Goal: Information Seeking & Learning: Learn about a topic

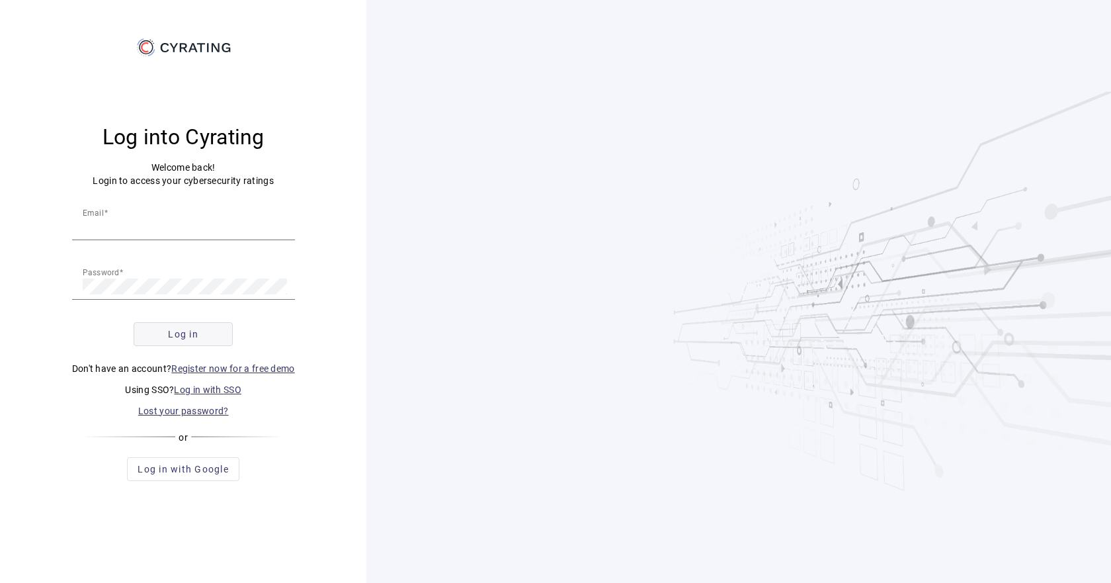
type input "[EMAIL_ADDRESS][DOMAIN_NAME]"
click at [216, 338] on span "submit" at bounding box center [183, 334] width 98 height 32
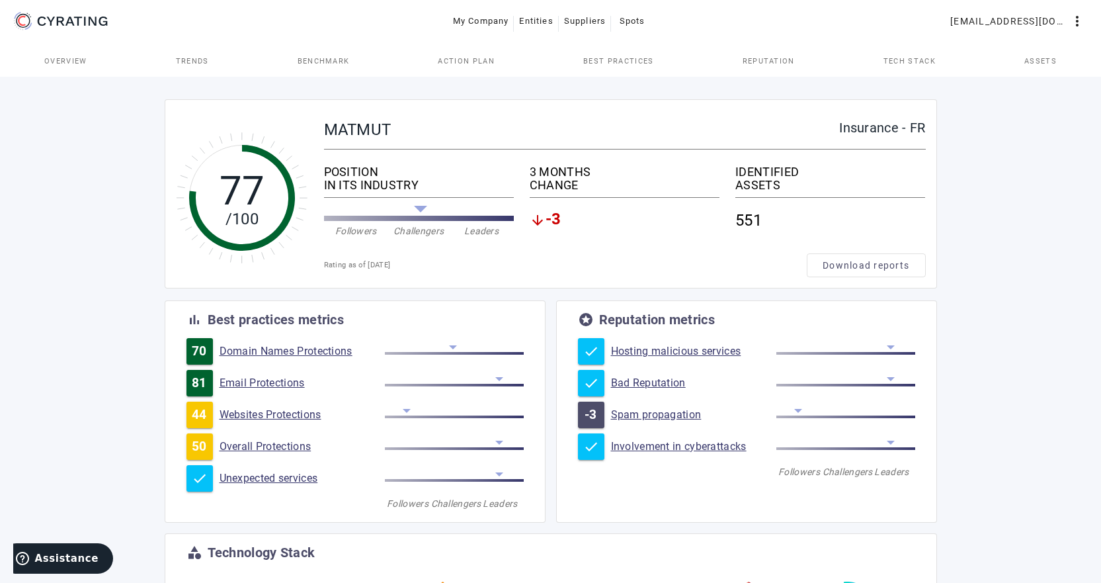
click at [550, 221] on span "-3" at bounding box center [554, 220] width 16 height 16
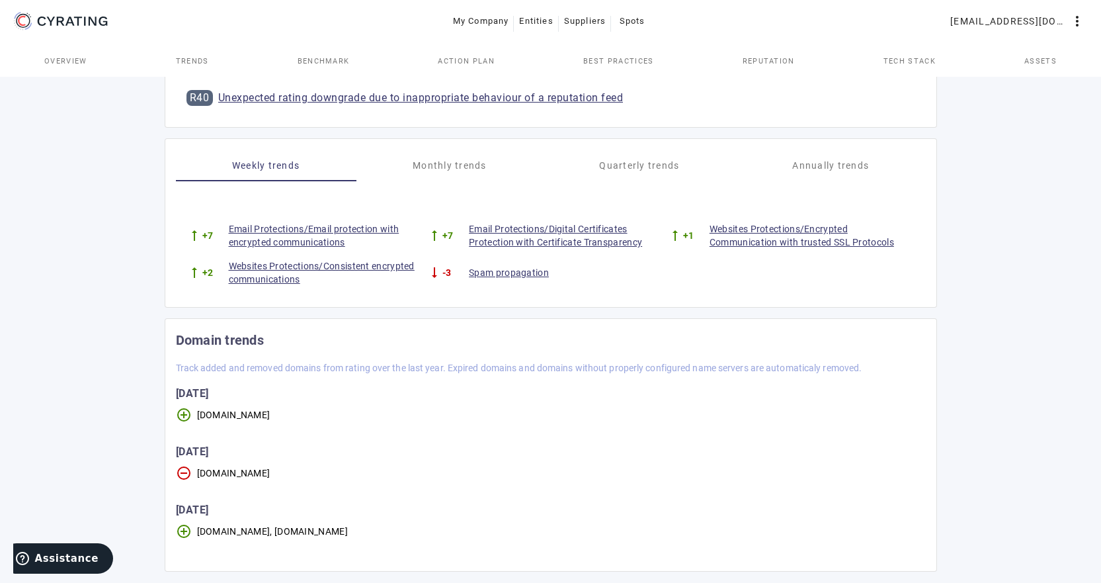
scroll to position [580, 0]
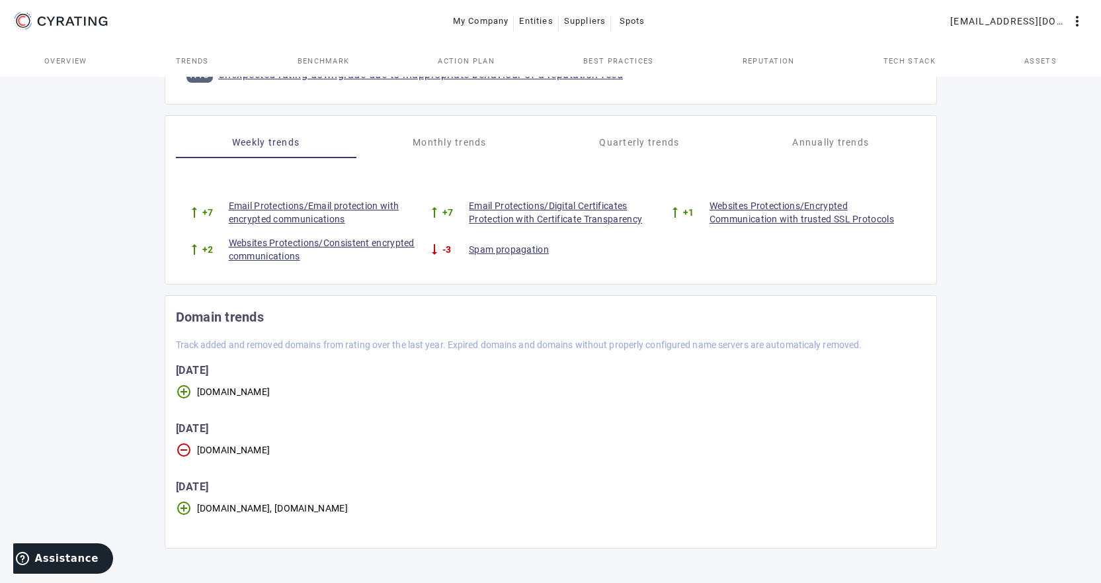
click at [495, 251] on link "Spam propagation" at bounding box center [568, 249] width 198 height 13
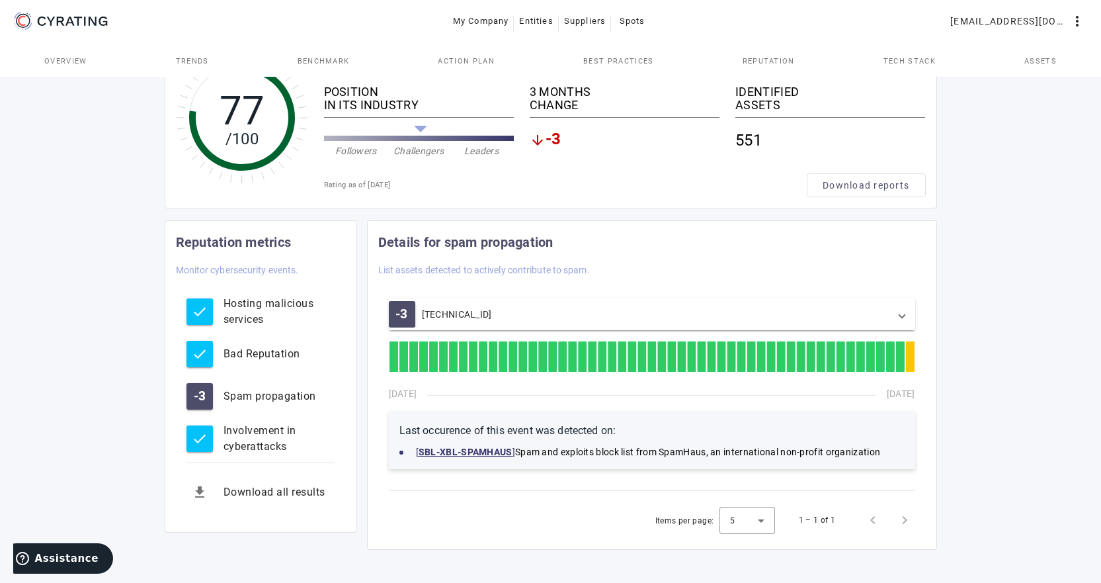
scroll to position [81, 0]
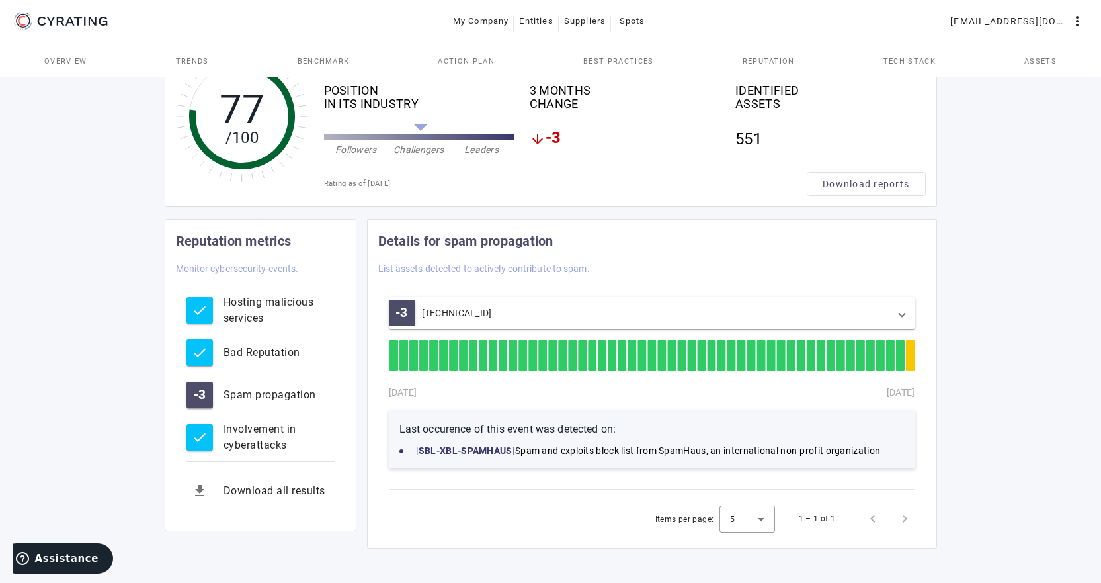
click at [499, 449] on strong "SBL-XBL-SPAMHAUS" at bounding box center [466, 450] width 94 height 11
click at [449, 312] on div "[TECHNICAL_ID]" at bounding box center [457, 312] width 70 height 13
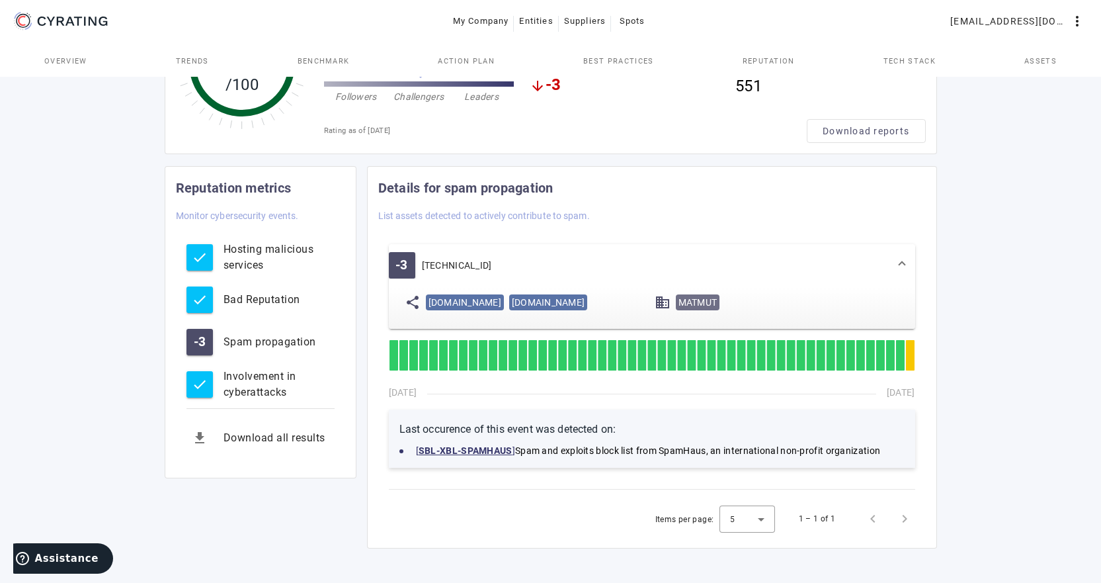
scroll to position [155, 0]
drag, startPoint x: 574, startPoint y: 281, endPoint x: 427, endPoint y: 278, distance: 146.9
click at [427, 294] on span "[DOMAIN_NAME]" at bounding box center [465, 302] width 78 height 16
copy span "[DOMAIN_NAME]"
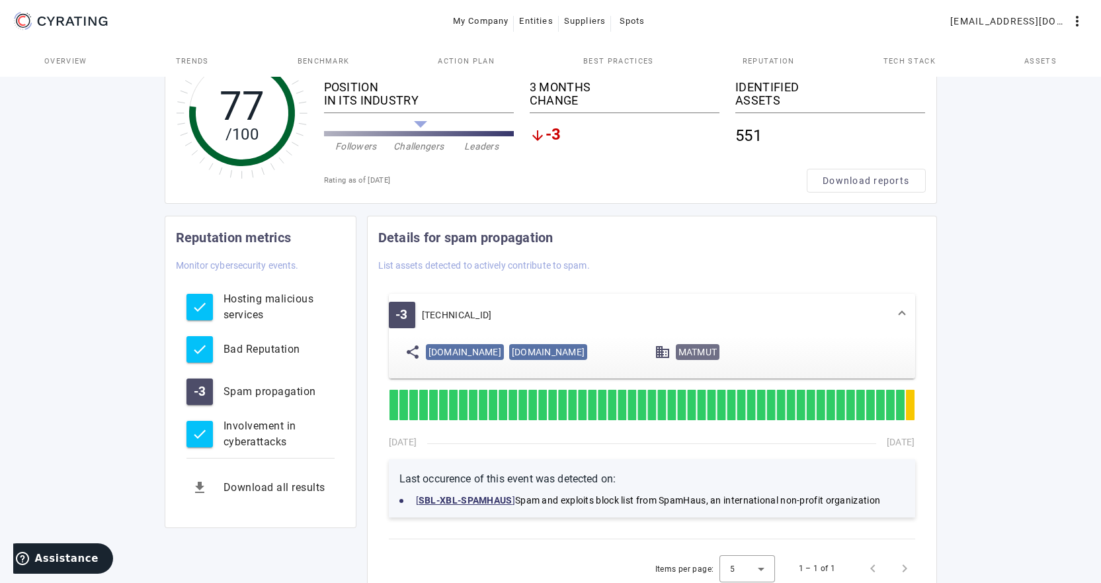
scroll to position [0, 0]
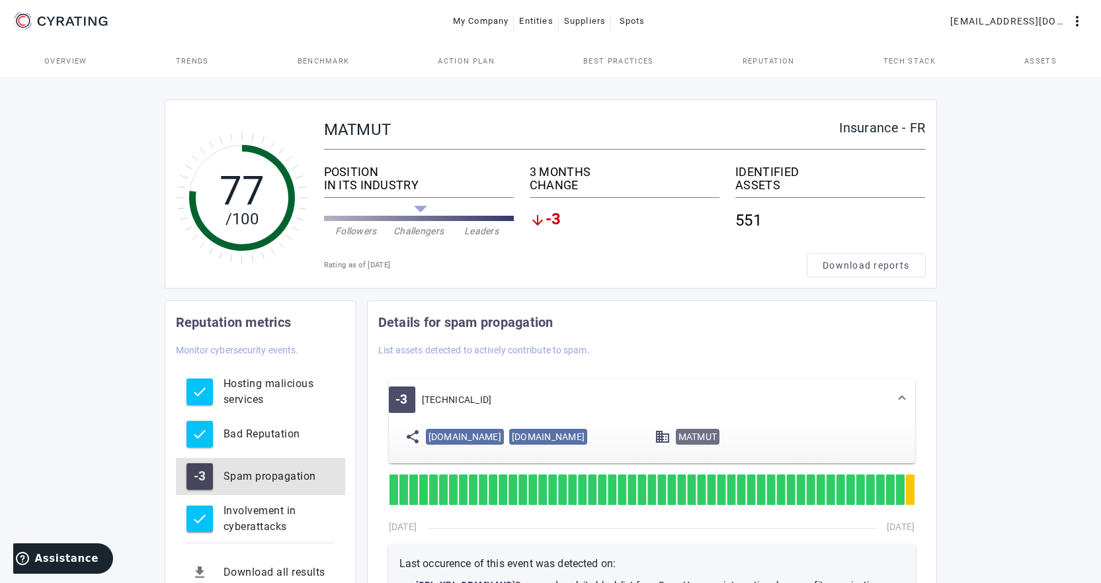
click at [253, 478] on div "Spam propagation" at bounding box center [279, 476] width 111 height 16
click at [218, 480] on button "-3 Spam propagation" at bounding box center [260, 476] width 169 height 37
click at [220, 480] on button "-3 Spam propagation" at bounding box center [260, 476] width 169 height 37
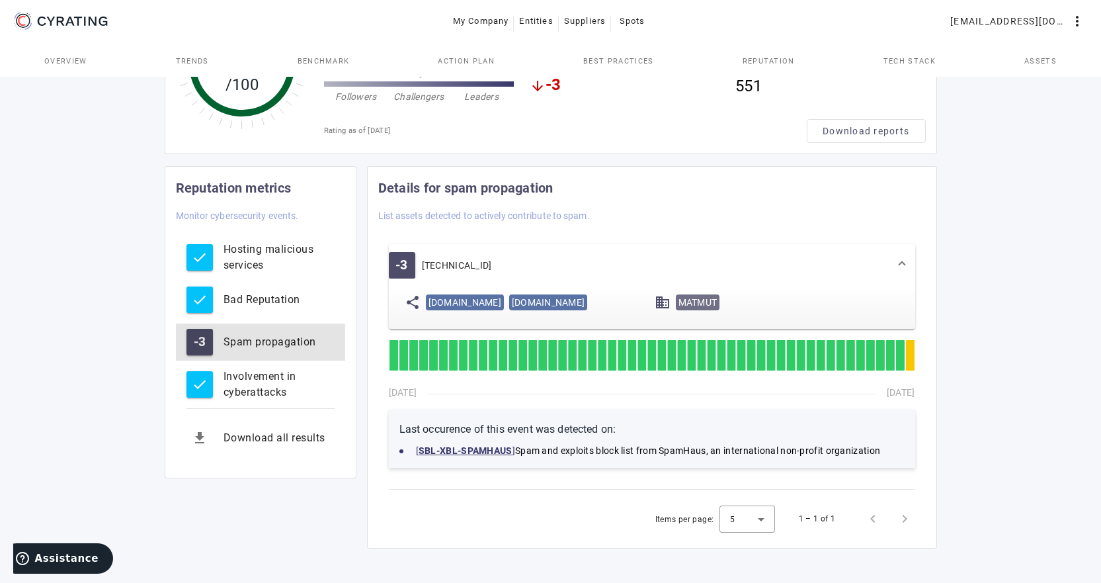
scroll to position [155, 0]
click at [487, 449] on strong "SBL-XBL-SPAMHAUS" at bounding box center [466, 450] width 94 height 11
drag, startPoint x: 493, startPoint y: 243, endPoint x: 422, endPoint y: 243, distance: 71.4
click at [422, 252] on mat-panel-title "-3 [TECHNICAL_ID]" at bounding box center [470, 265] width 163 height 26
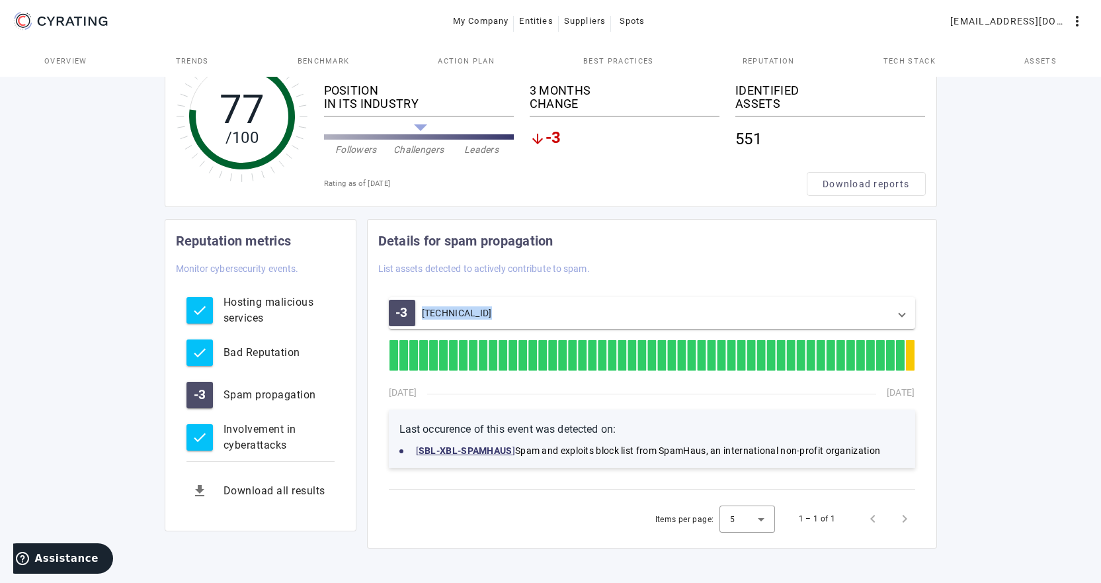
scroll to position [81, 0]
click at [467, 316] on div "[TECHNICAL_ID]" at bounding box center [457, 312] width 70 height 13
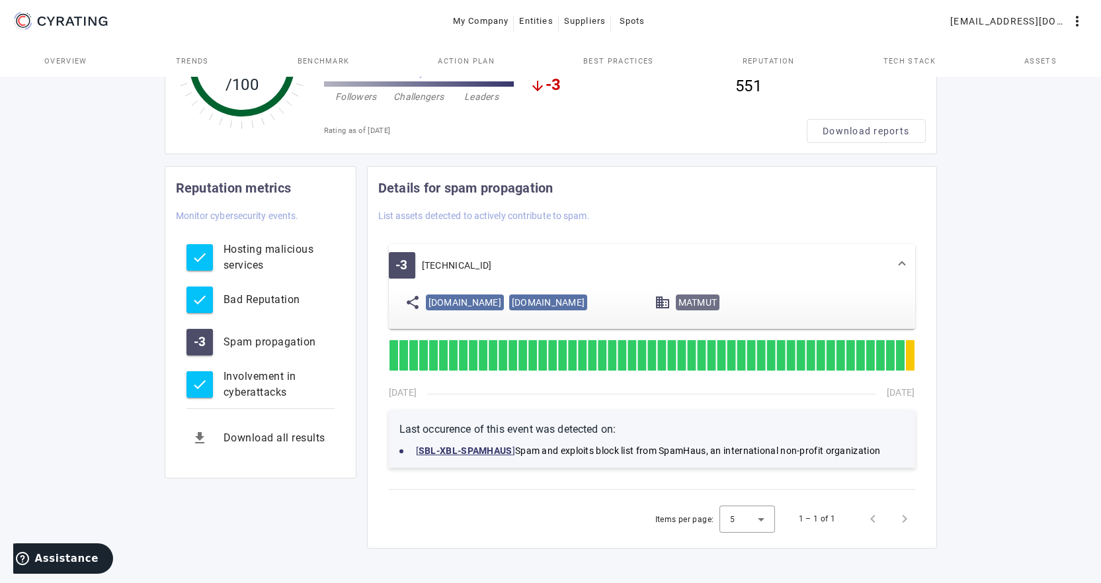
scroll to position [155, 0]
drag, startPoint x: 491, startPoint y: 243, endPoint x: 421, endPoint y: 242, distance: 70.8
click at [421, 252] on mat-panel-title "-3 [TECHNICAL_ID]" at bounding box center [470, 265] width 163 height 26
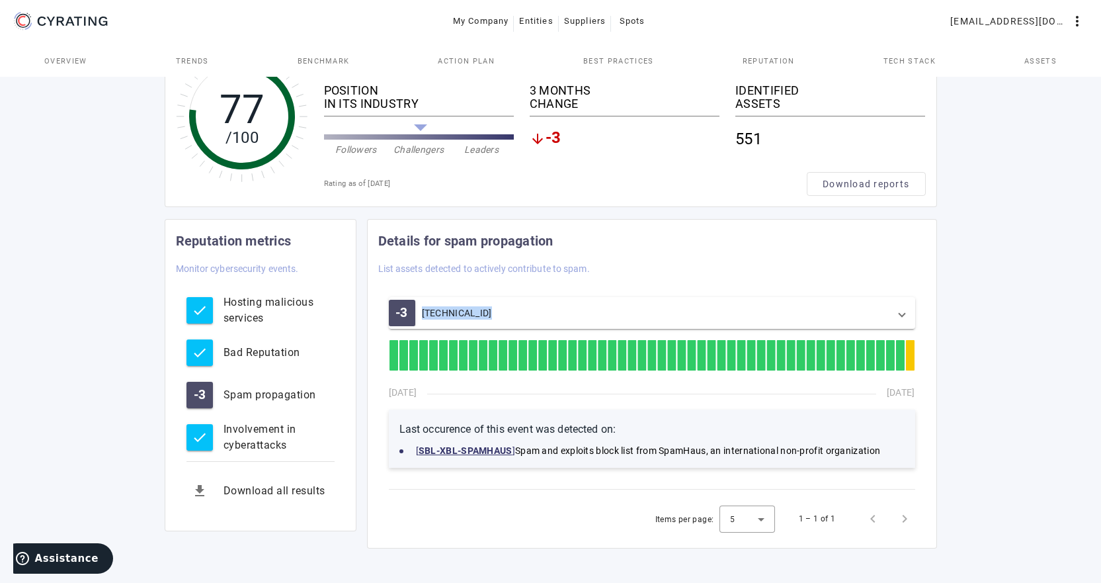
scroll to position [81, 0]
copy div "[TECHNICAL_ID]"
click at [901, 315] on span at bounding box center [902, 312] width 5 height 13
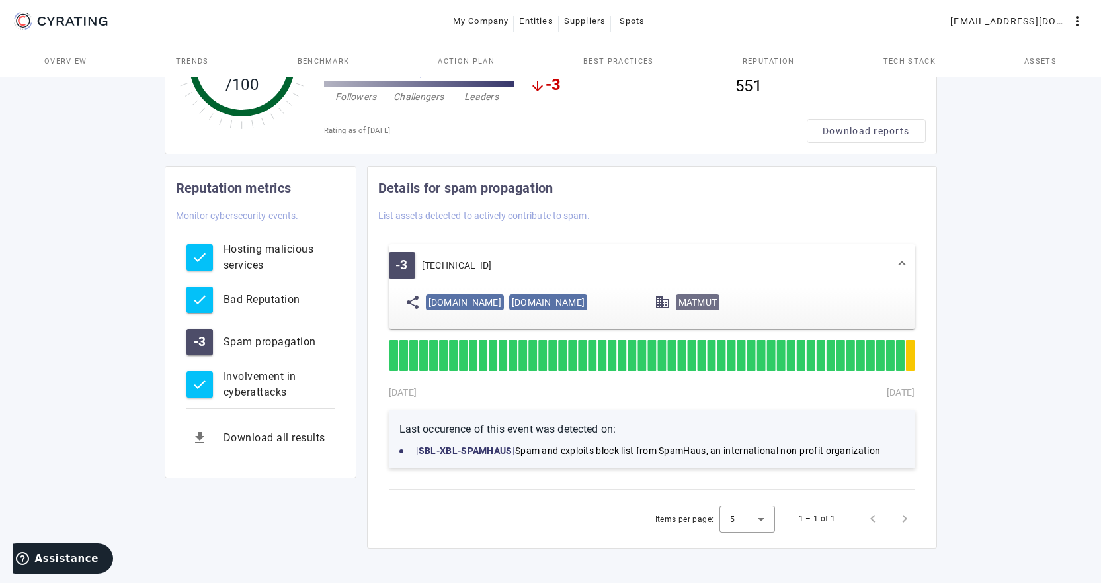
scroll to position [155, 0]
drag, startPoint x: 427, startPoint y: 279, endPoint x: 586, endPoint y: 280, distance: 158.7
click at [586, 292] on div "[DOMAIN_NAME] [DOMAIN_NAME]" at bounding box center [538, 302] width 224 height 21
copy span "[DOMAIN_NAME]"
click at [588, 24] on span "Suppliers" at bounding box center [585, 21] width 42 height 21
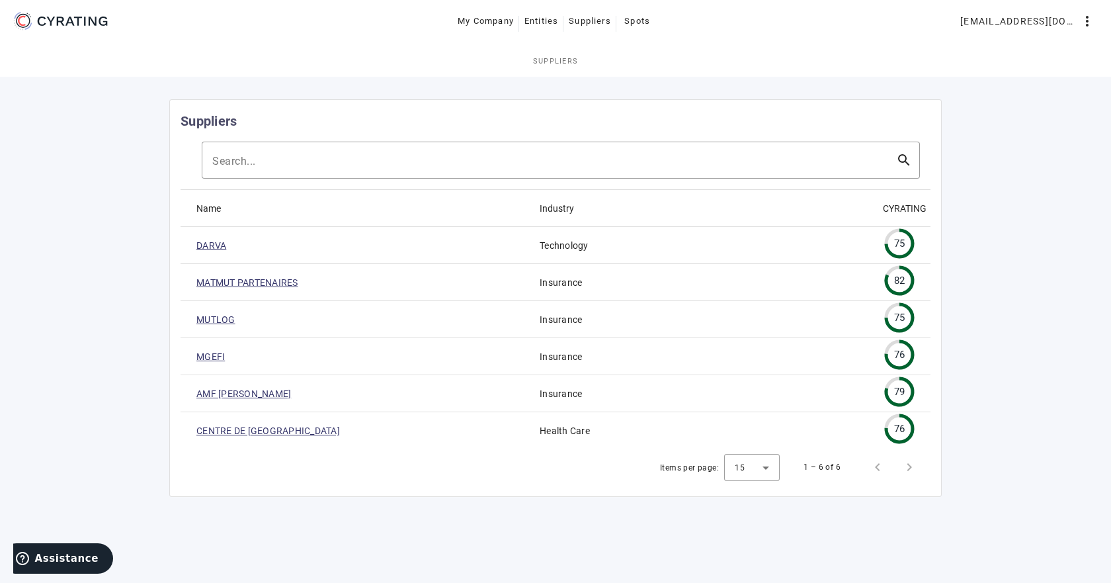
click at [256, 282] on link "MATMUT PARTENAIRES" at bounding box center [247, 282] width 102 height 13
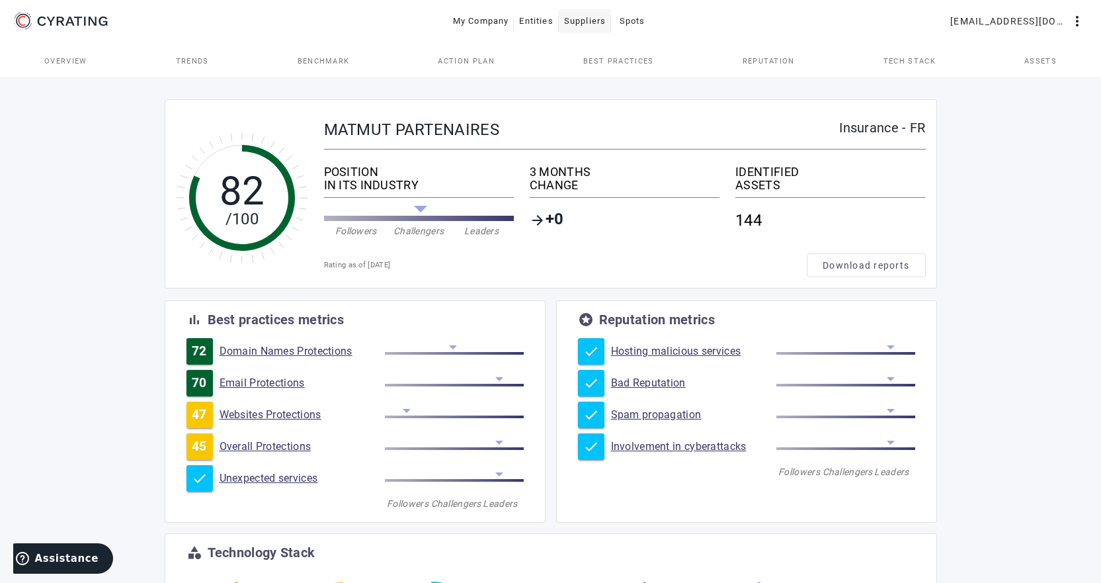
click at [584, 19] on span "Suppliers" at bounding box center [585, 21] width 42 height 21
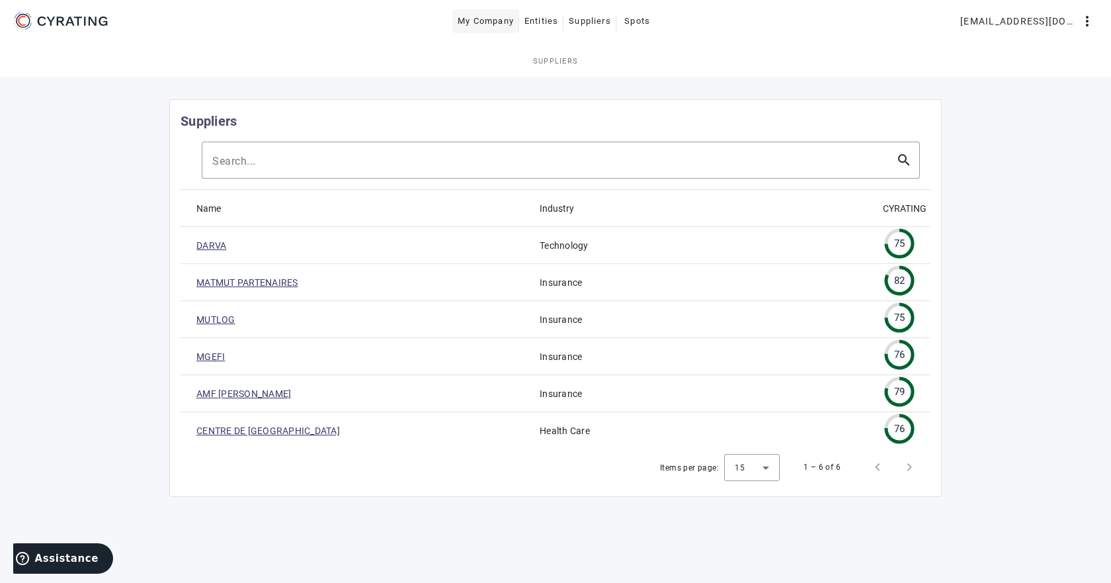
click at [503, 22] on span "My Company" at bounding box center [486, 21] width 56 height 21
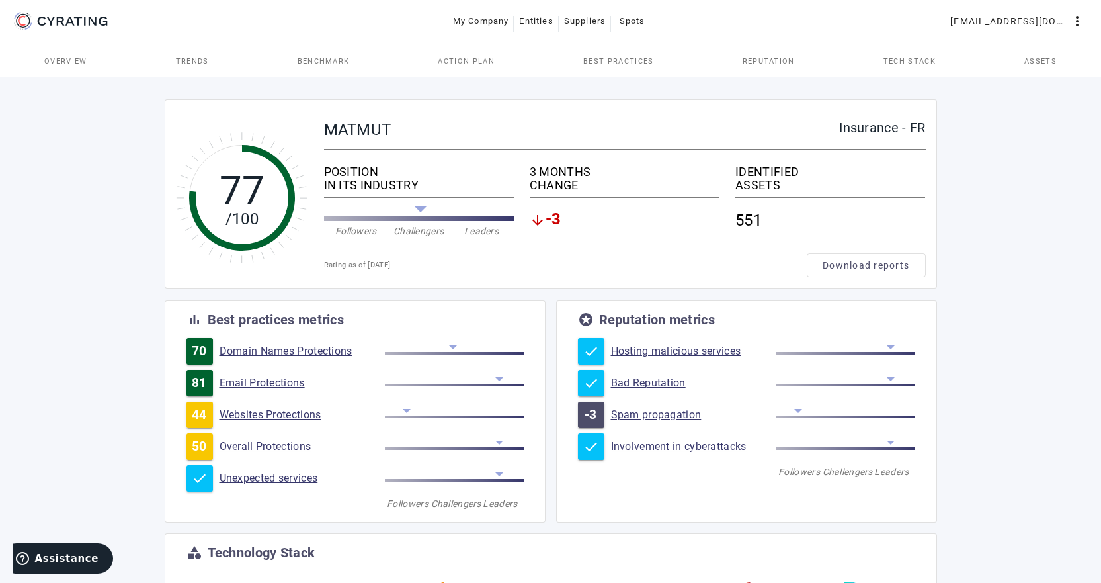
click at [558, 221] on span "-3" at bounding box center [554, 220] width 16 height 16
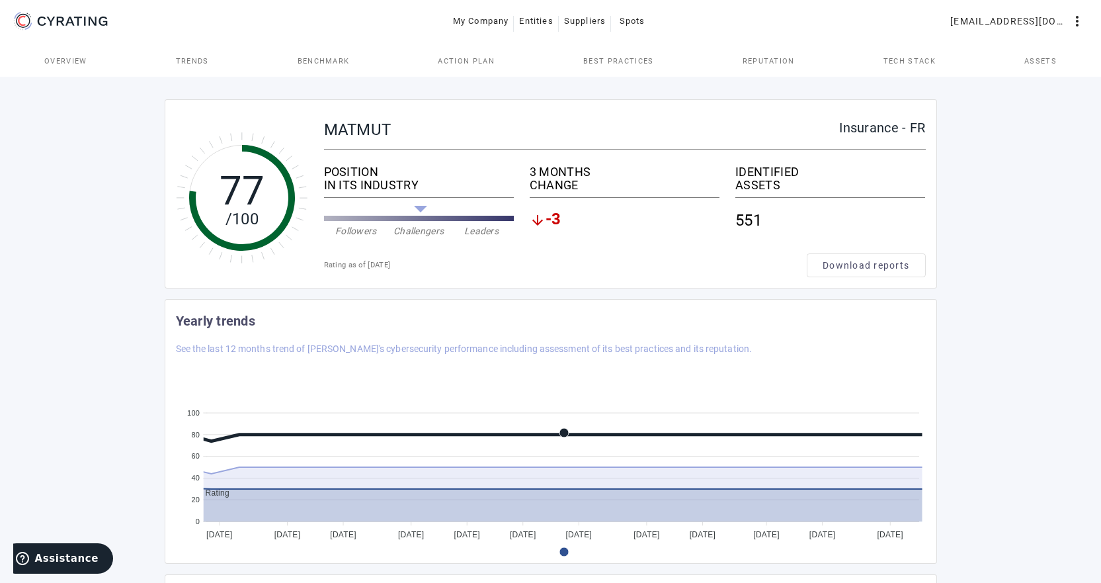
click at [551, 220] on span "-3" at bounding box center [554, 220] width 16 height 16
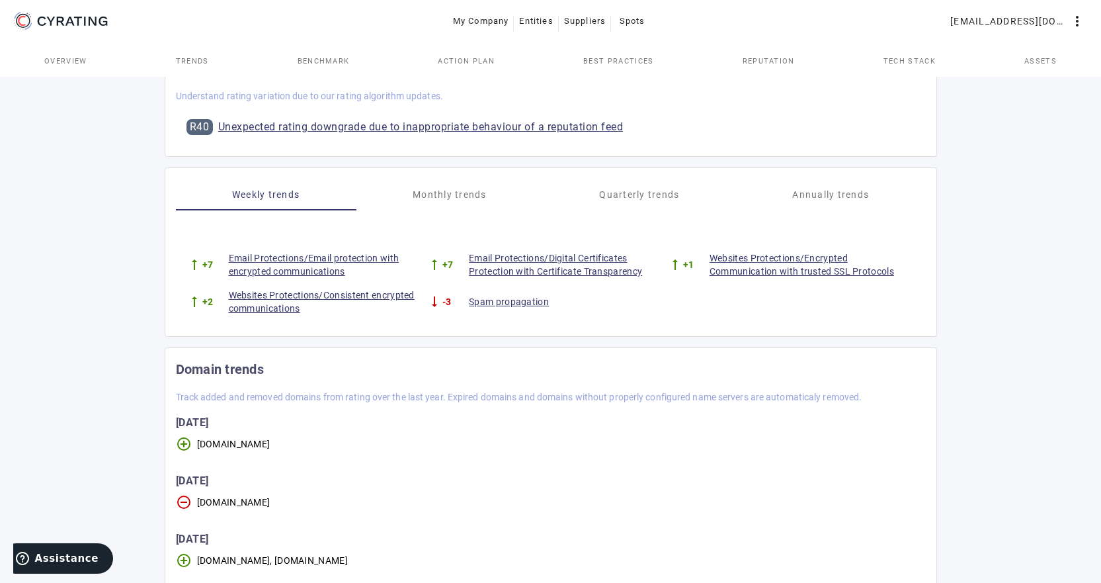
scroll to position [529, 0]
click at [514, 302] on link "Spam propagation" at bounding box center [568, 300] width 198 height 13
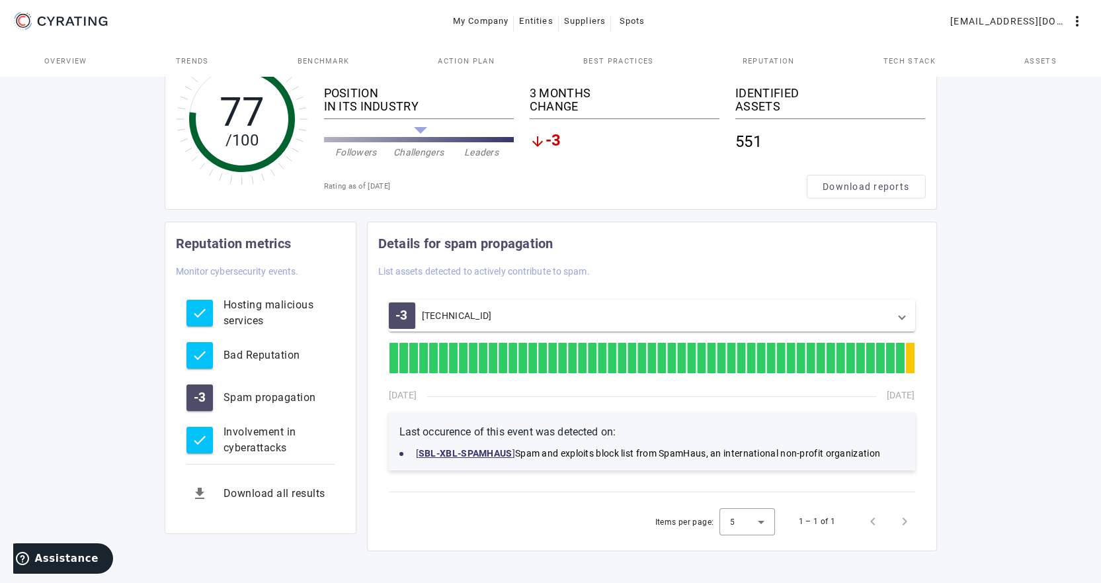
scroll to position [81, 0]
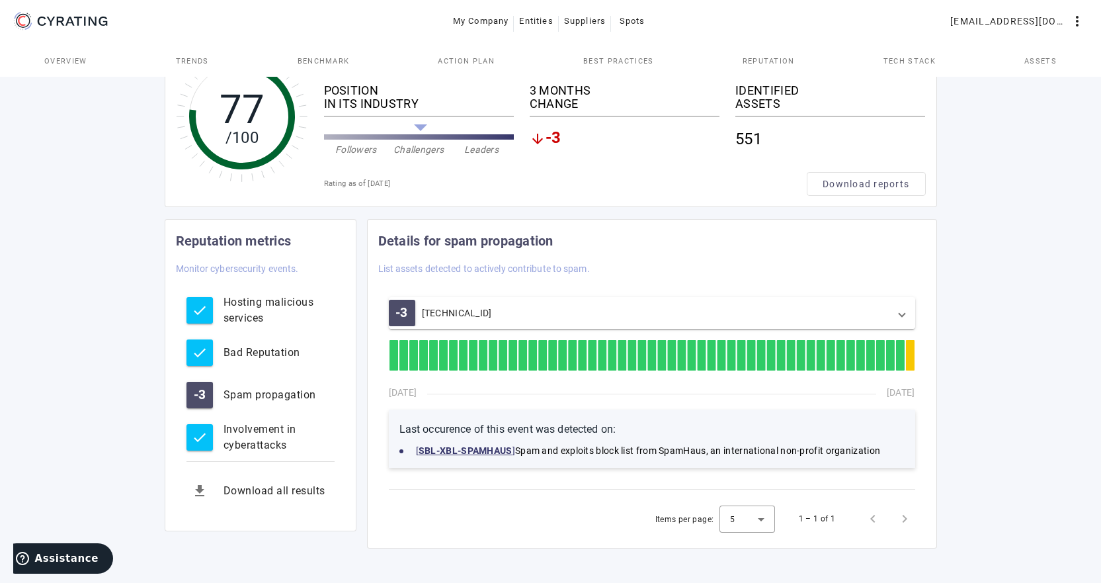
click at [902, 314] on span at bounding box center [902, 312] width 5 height 13
